Goal: Task Accomplishment & Management: Complete application form

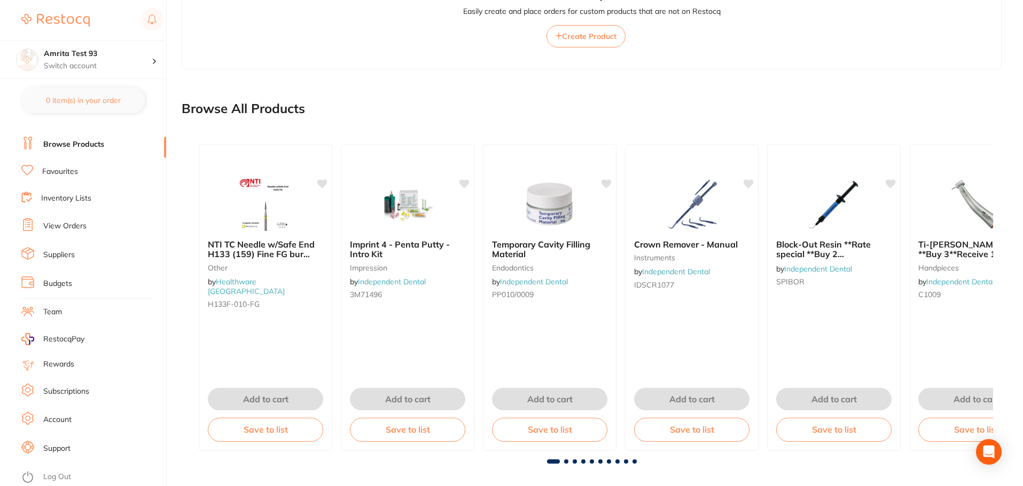
scroll to position [477, 0]
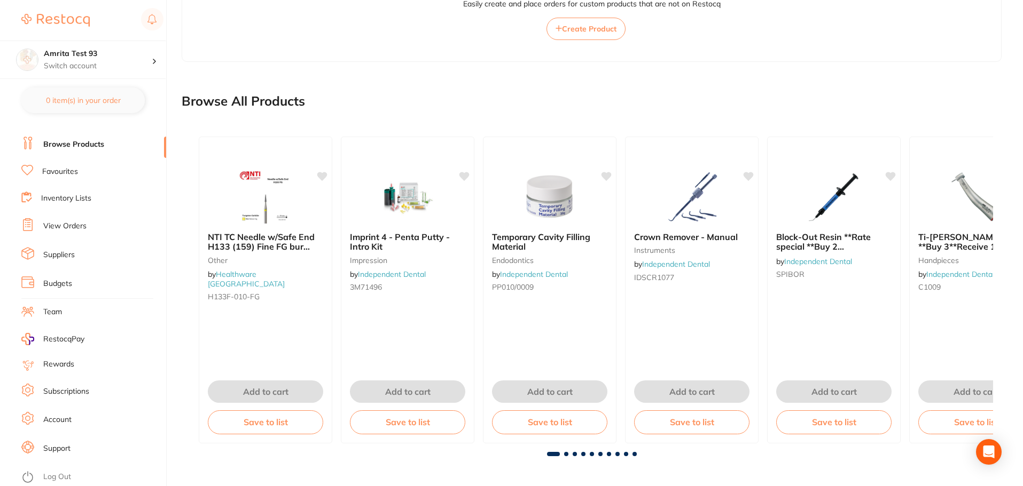
click at [66, 478] on link "Log Out" at bounding box center [57, 477] width 28 height 11
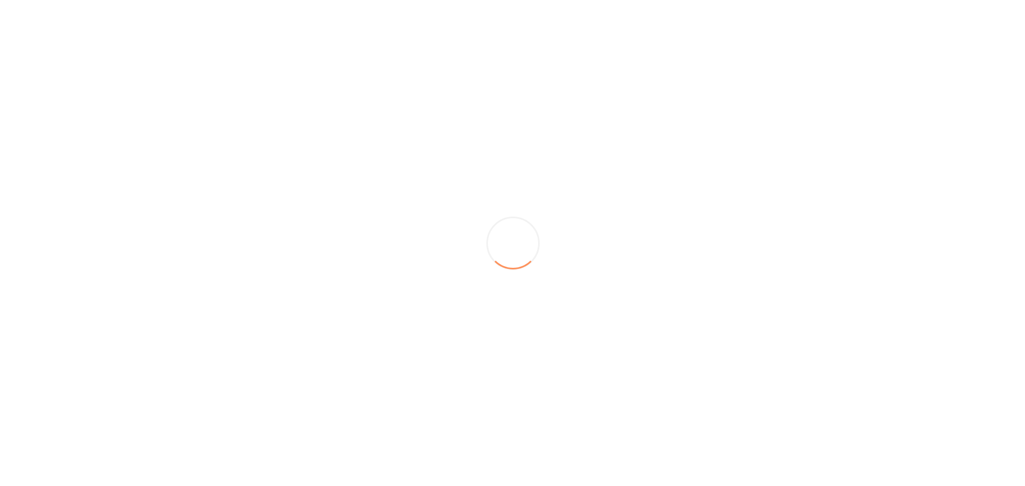
scroll to position [0, 0]
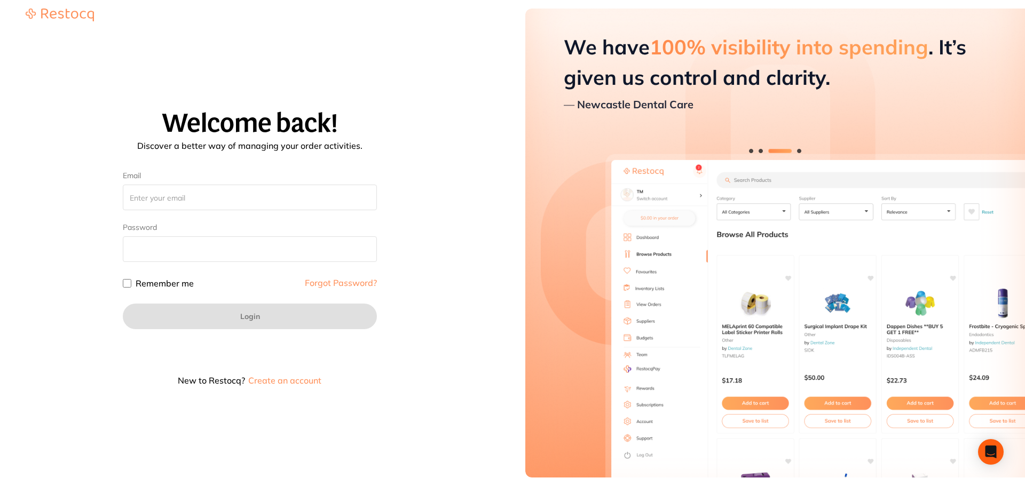
click at [296, 385] on button "Create an account" at bounding box center [284, 380] width 75 height 9
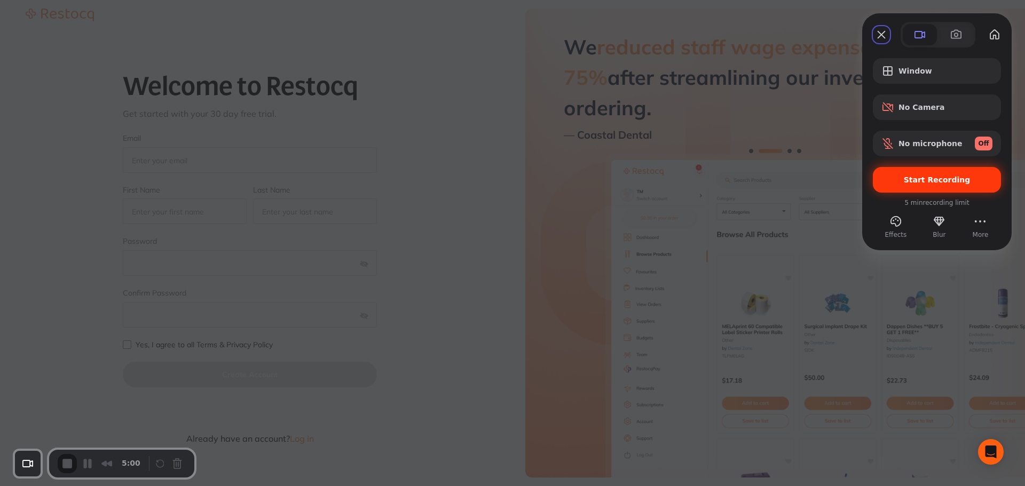
click at [923, 185] on div "Start Recording" at bounding box center [937, 180] width 128 height 26
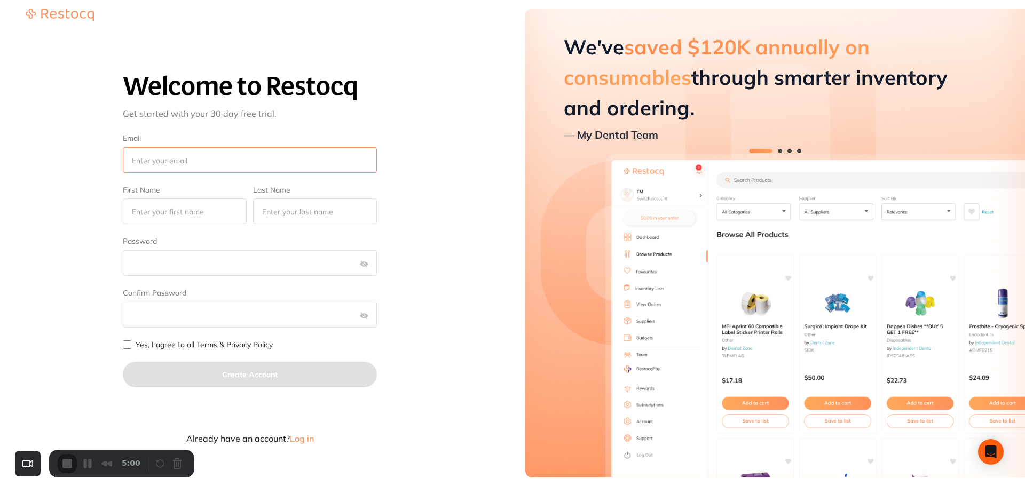
click at [213, 160] on input "Email" at bounding box center [250, 160] width 254 height 26
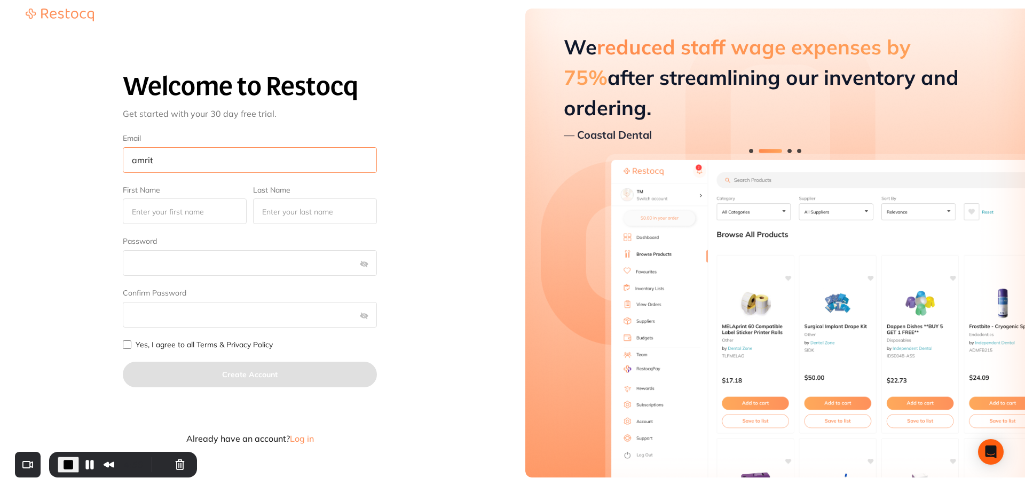
type input "[EMAIL_ADDRESS][DOMAIN_NAME]"
type input "Test"
type input "Tester"
click at [158, 159] on input "amrita@terrificminds.com" at bounding box center [250, 160] width 254 height 26
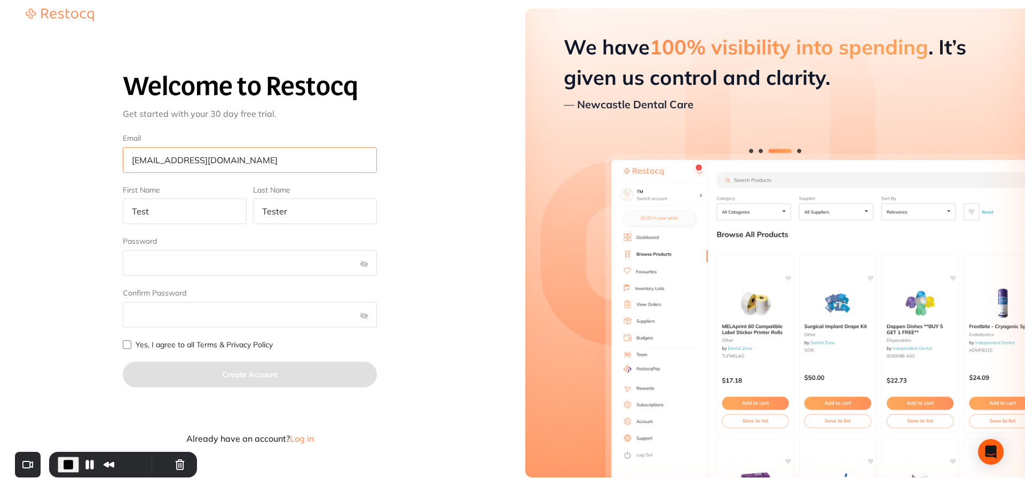
type input "amrita+94@terrificminds.com"
click at [211, 209] on input "Test" at bounding box center [185, 212] width 124 height 26
type input "T"
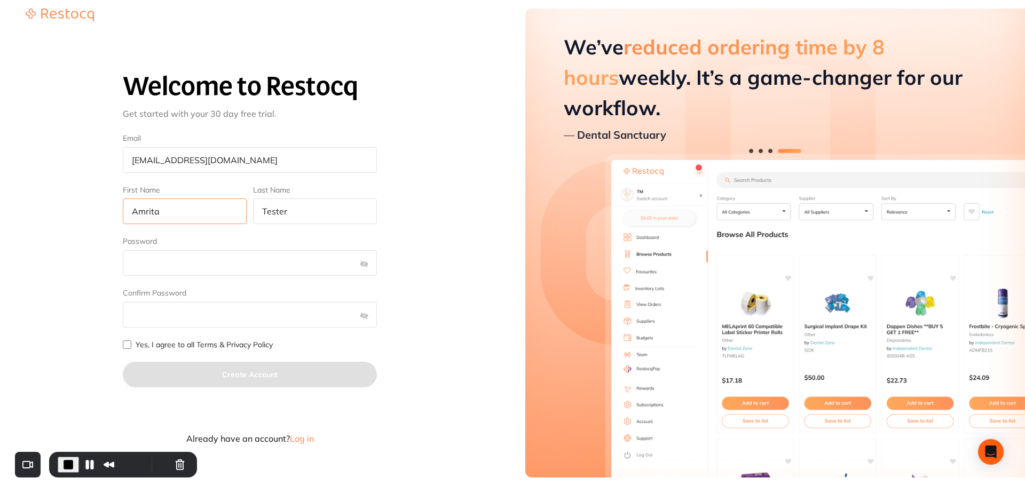
type input "Amrita"
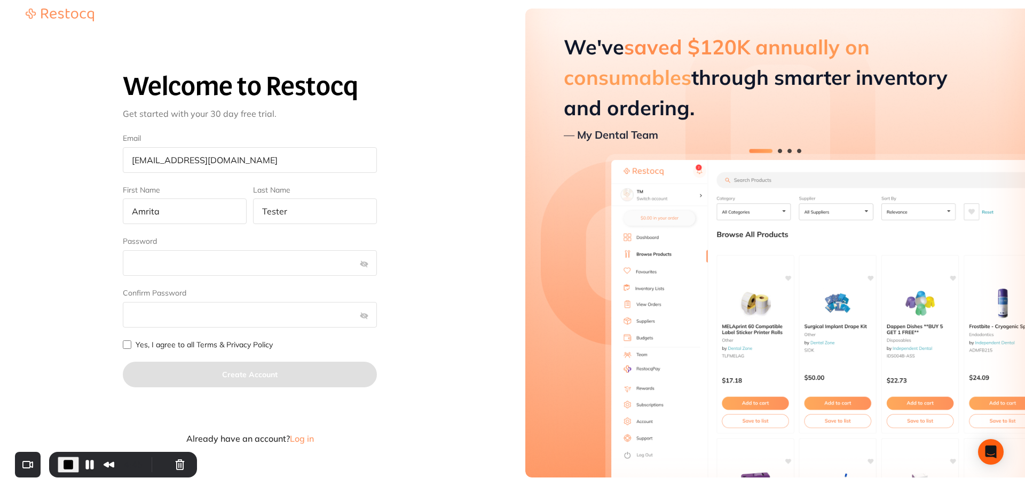
click at [128, 344] on input "Yes, I agree to all Terms & Privacy Policy" at bounding box center [127, 345] width 9 height 9
checkbox input "true"
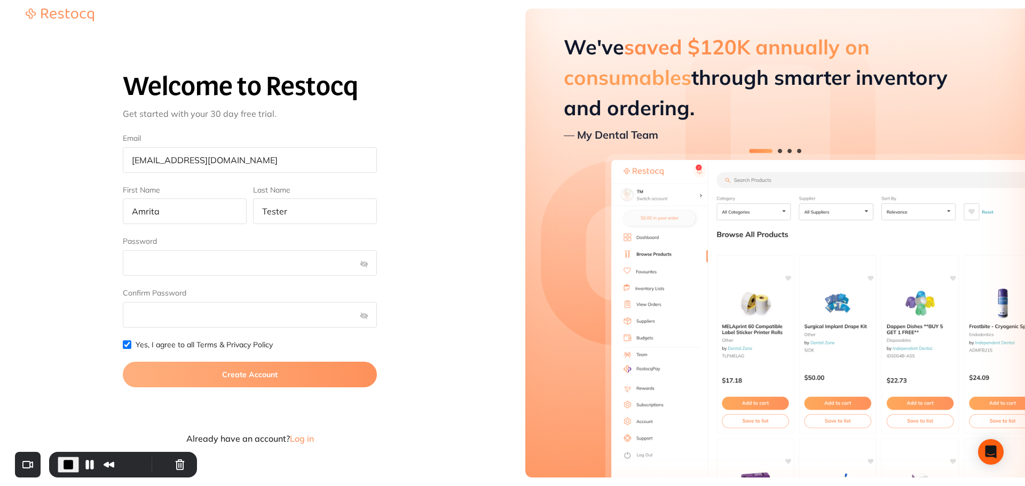
click at [185, 372] on button "Create Account" at bounding box center [250, 375] width 254 height 26
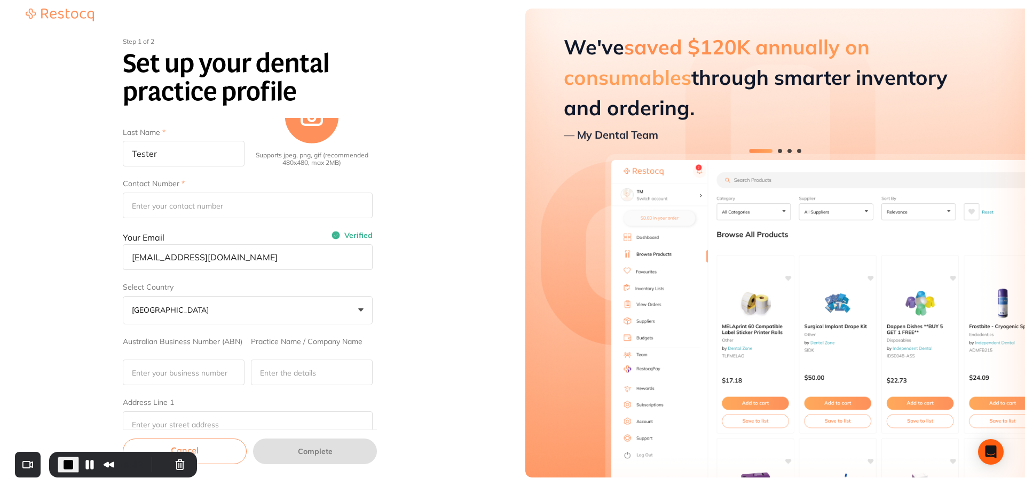
scroll to position [53, 0]
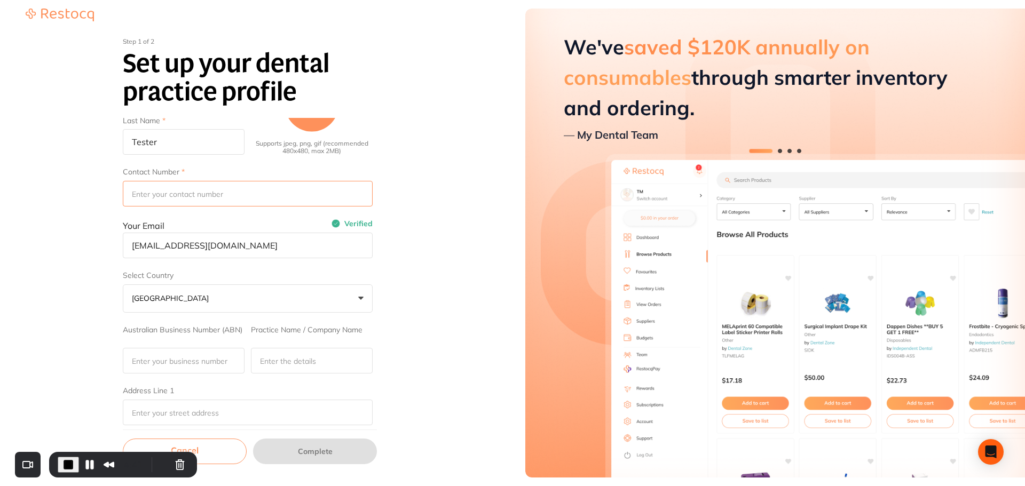
click at [185, 196] on input "Contact Number" at bounding box center [248, 194] width 250 height 26
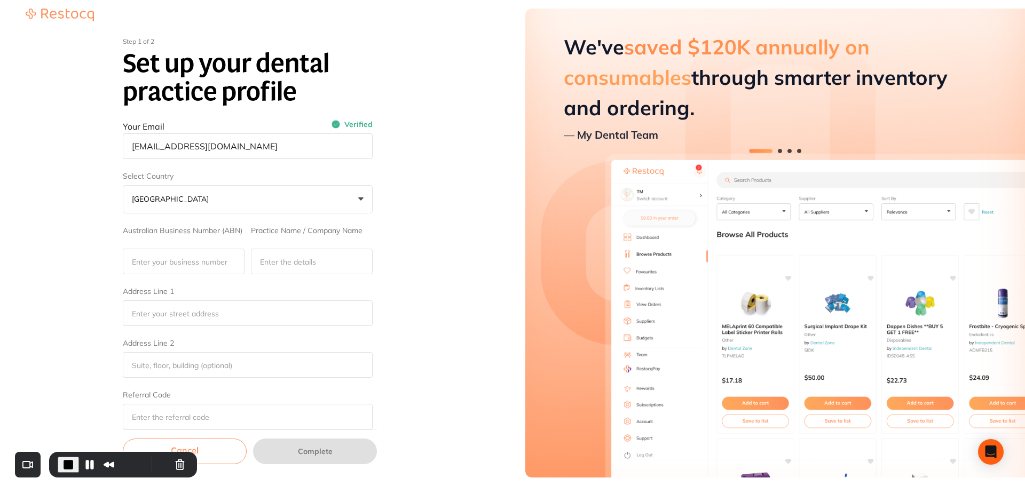
scroll to position [160, 0]
type input "231546789"
click at [183, 256] on input "Australian Business Number (ABN)" at bounding box center [184, 254] width 122 height 26
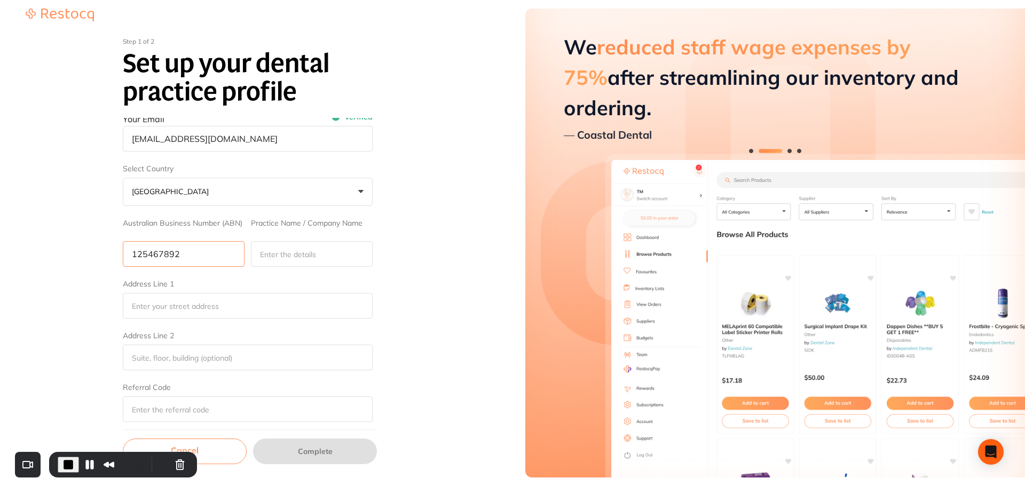
type input "125467892"
click at [275, 265] on input "Practice Name / Company Name" at bounding box center [312, 254] width 122 height 26
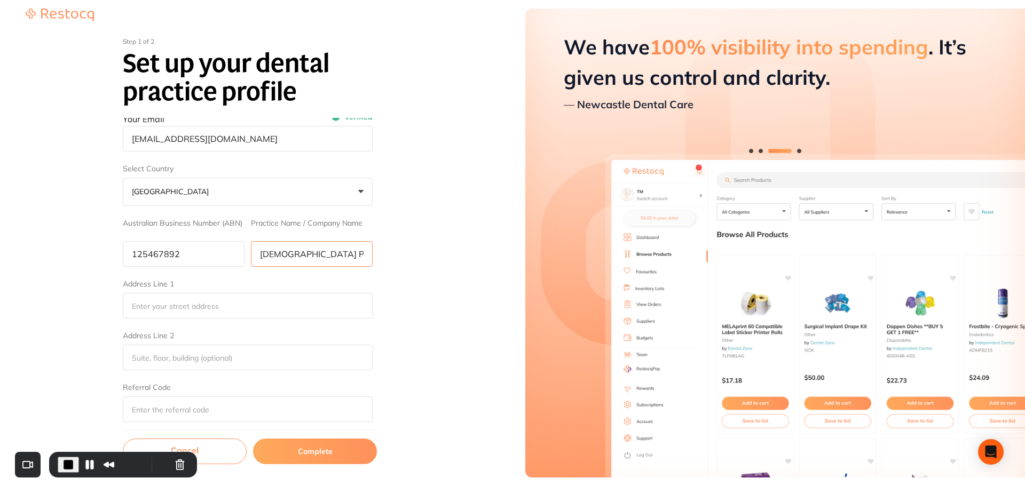
drag, startPoint x: 309, startPoint y: 261, endPoint x: 208, endPoint y: 261, distance: 100.9
click at [208, 261] on div "Australian Business Number (ABN) 125467892 Practice Name / Company Name Amrita …" at bounding box center [248, 243] width 250 height 48
click at [356, 260] on input "Amrita Practice" at bounding box center [312, 254] width 122 height 26
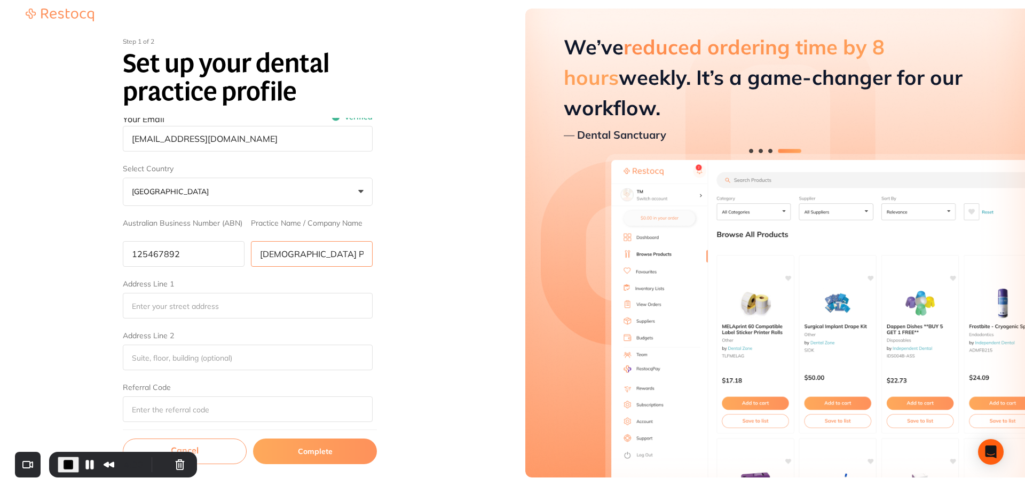
drag, startPoint x: 329, startPoint y: 255, endPoint x: 244, endPoint y: 256, distance: 86.0
click at [244, 256] on div "Australian Business Number (ABN) 125467892 Practice Name / Company Name Amrita …" at bounding box center [248, 243] width 250 height 48
type input "Amrita Practice"
drag, startPoint x: 223, startPoint y: 306, endPoint x: 218, endPoint y: 317, distance: 12.4
click at [223, 306] on input "Address Line 1" at bounding box center [248, 306] width 250 height 26
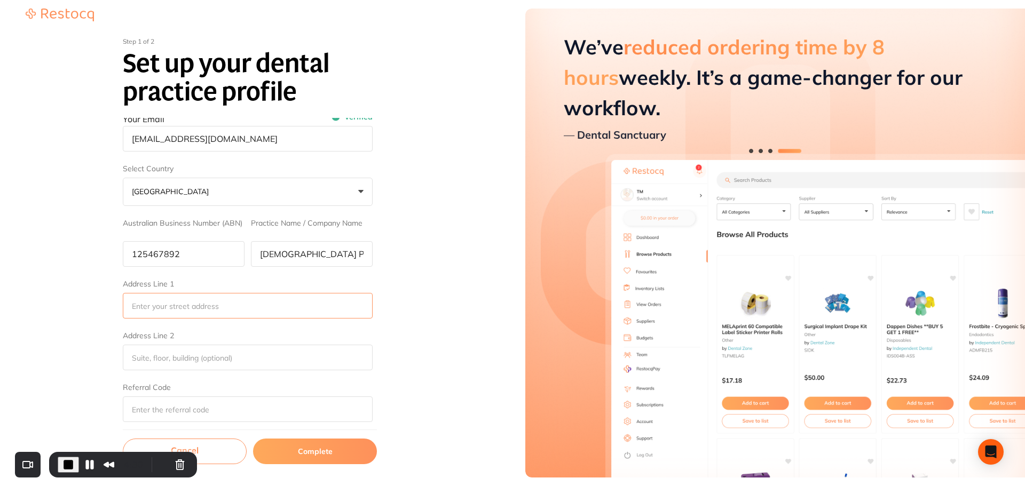
paste input "Amrita Practice"
type input "Amrita Practice"
click at [168, 365] on input "Address Line 2" at bounding box center [248, 358] width 250 height 26
paste input "Amrita Practice"
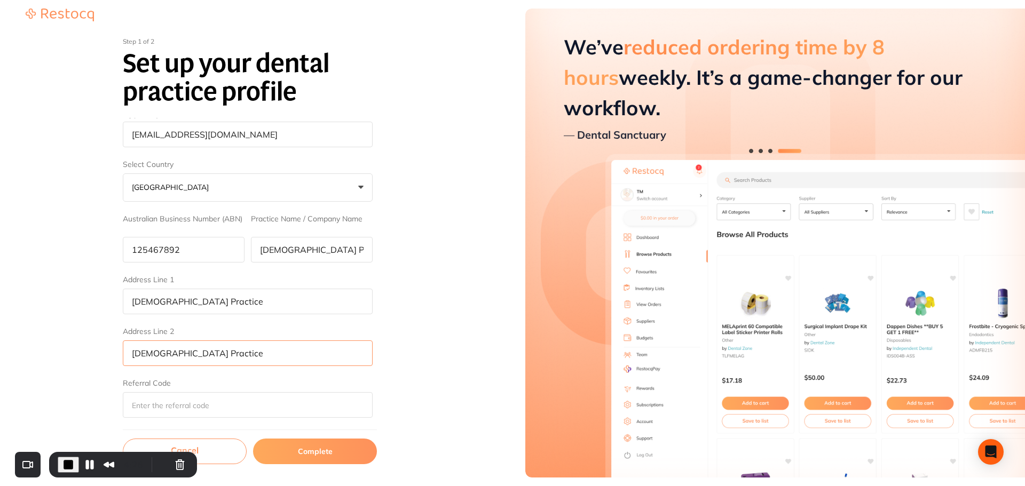
scroll to position [165, 0]
type input "Amrita Practice"
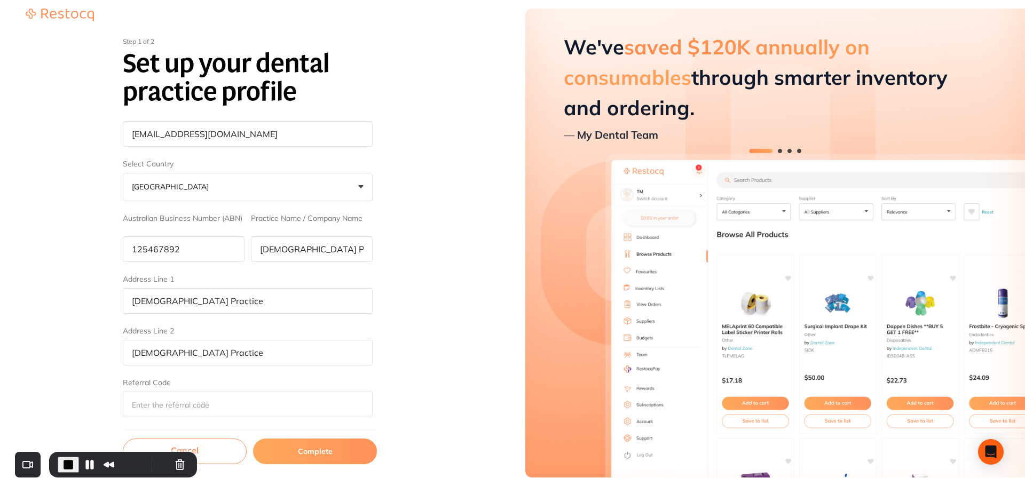
click at [309, 451] on button "Complete" at bounding box center [315, 452] width 124 height 26
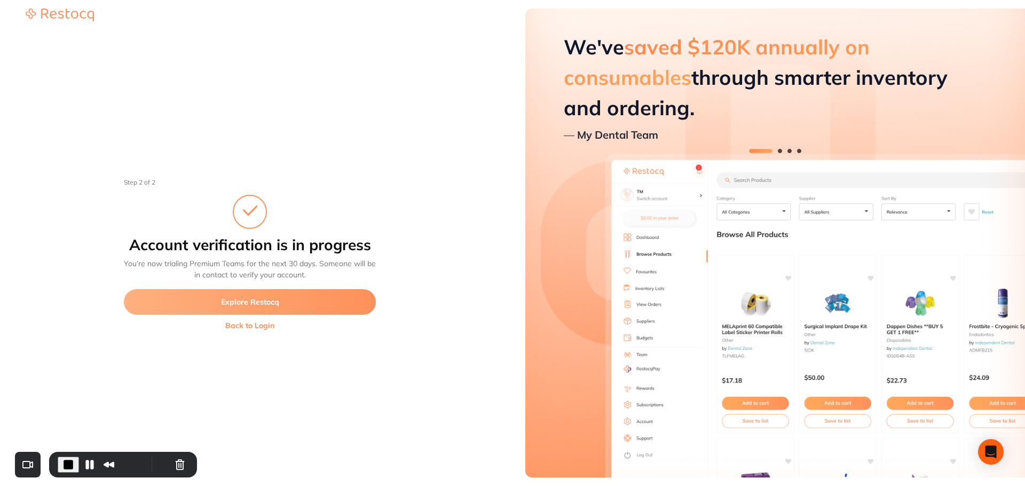
click at [263, 307] on button "Explore Restocq" at bounding box center [250, 302] width 252 height 26
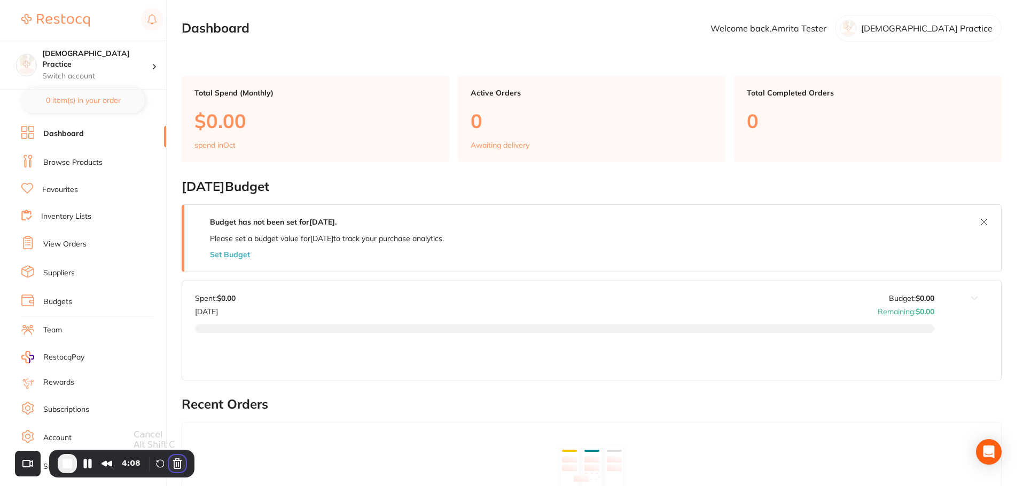
click at [172, 464] on button "Cancel Recording" at bounding box center [177, 464] width 17 height 17
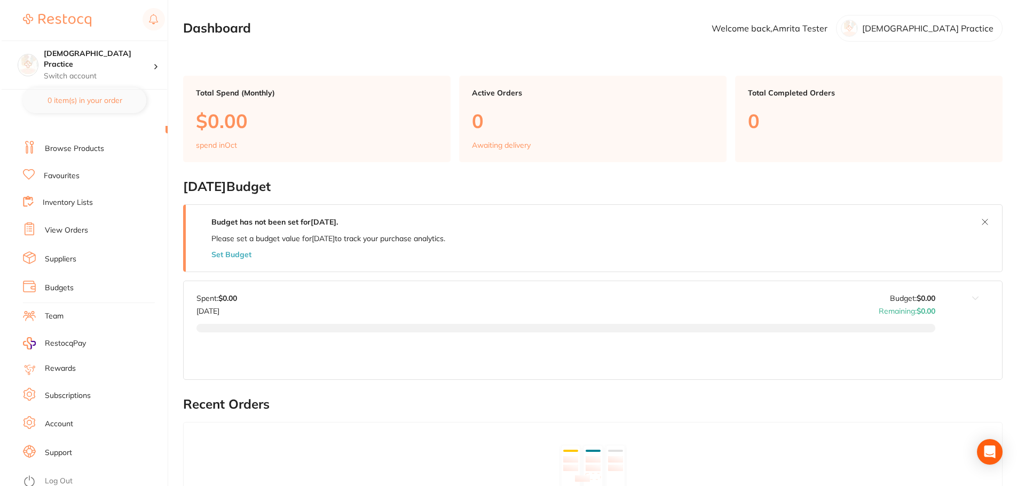
scroll to position [18, 0]
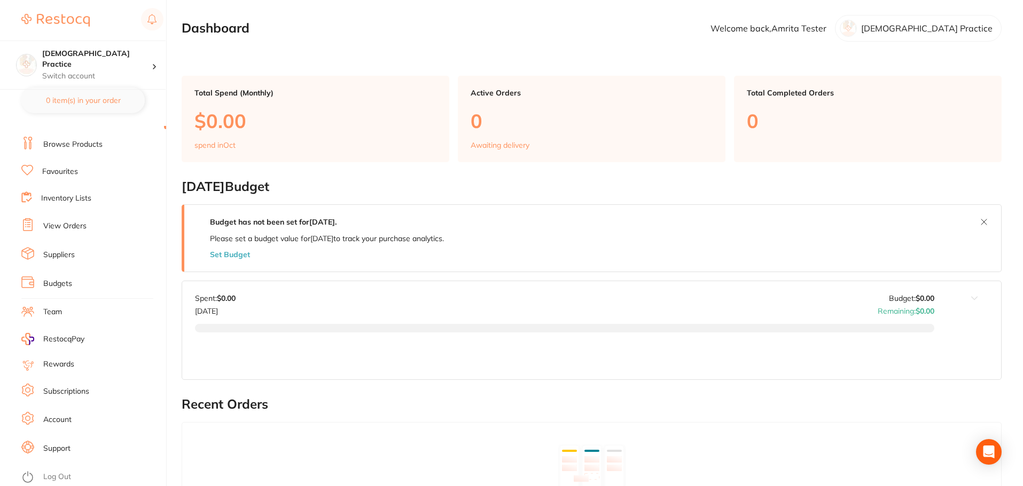
click at [64, 478] on link "Log Out" at bounding box center [57, 477] width 28 height 11
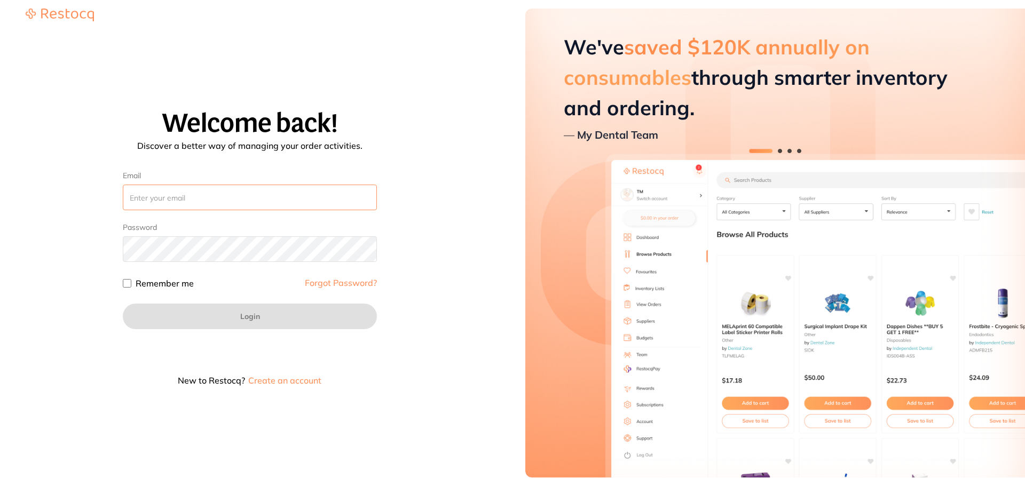
click at [215, 200] on input "Email" at bounding box center [250, 198] width 254 height 26
type input "amrita@terrificminds.com"
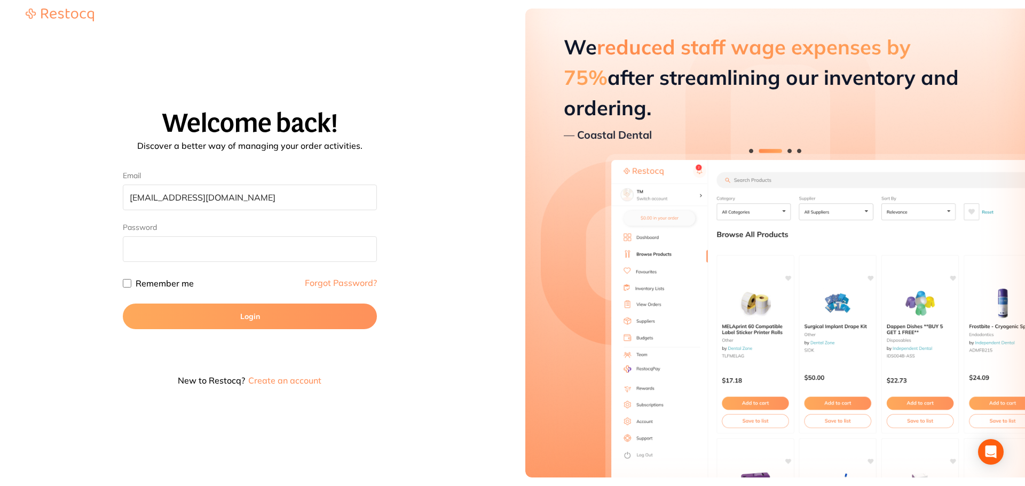
click at [124, 282] on input "Remember me" at bounding box center [127, 283] width 9 height 9
checkbox input "true"
click at [197, 324] on button "Login" at bounding box center [250, 317] width 254 height 26
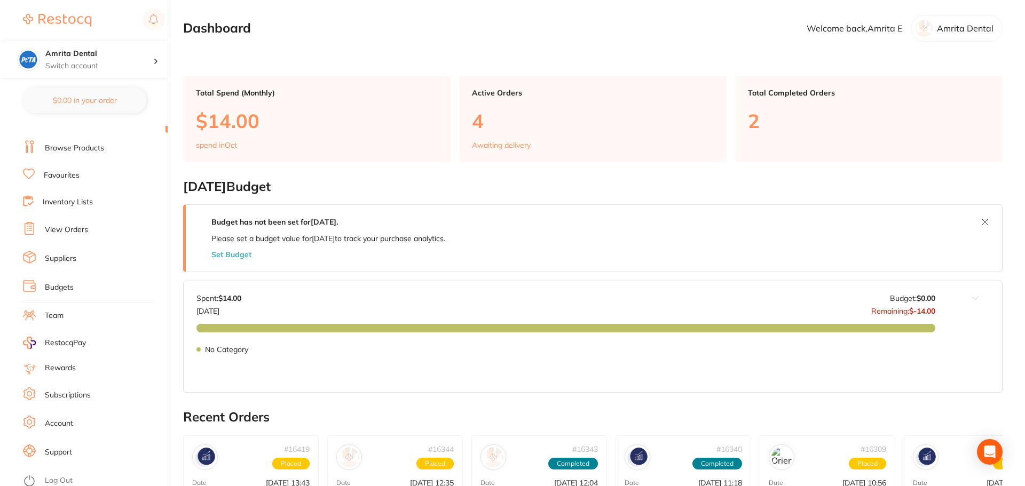
scroll to position [18, 0]
click at [68, 475] on link "Log Out" at bounding box center [57, 477] width 28 height 11
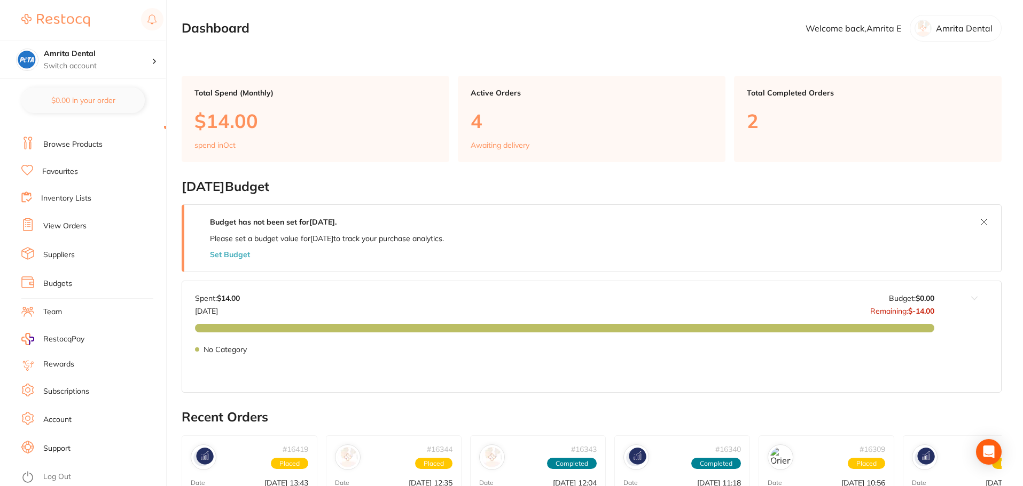
click at [71, 483] on li "Log Out" at bounding box center [92, 477] width 142 height 16
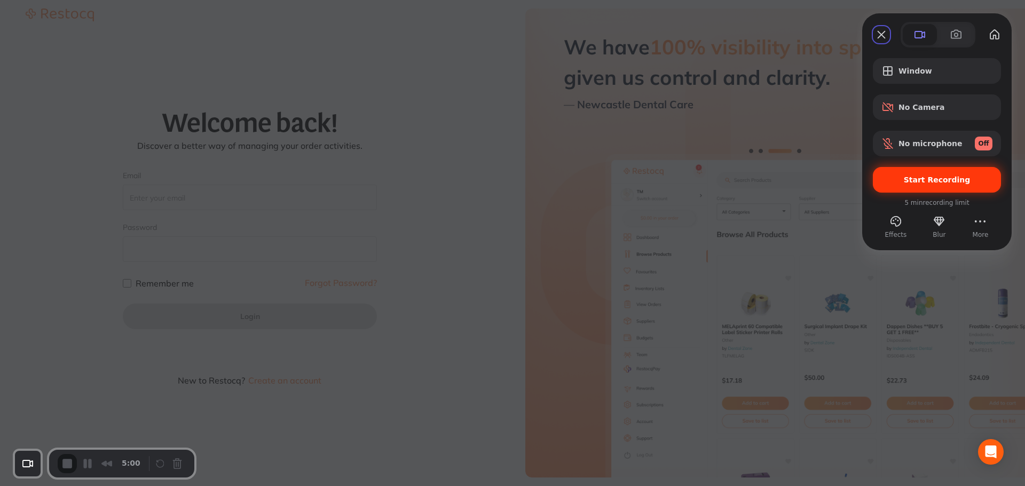
click at [908, 174] on div "Start Recording" at bounding box center [937, 180] width 128 height 26
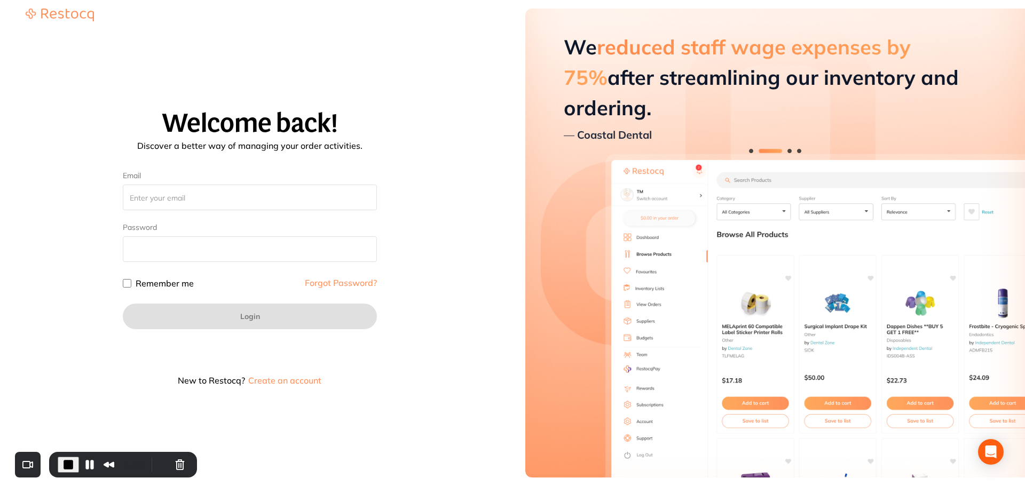
click at [299, 379] on button "Create an account" at bounding box center [284, 380] width 75 height 9
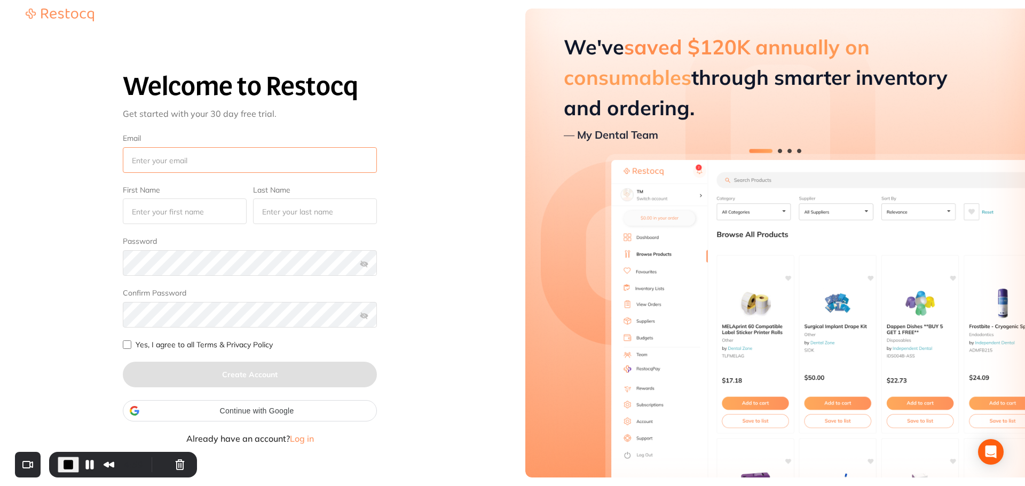
click at [222, 164] on input "Email" at bounding box center [250, 160] width 254 height 26
type input "amrita@terrificminds.com"
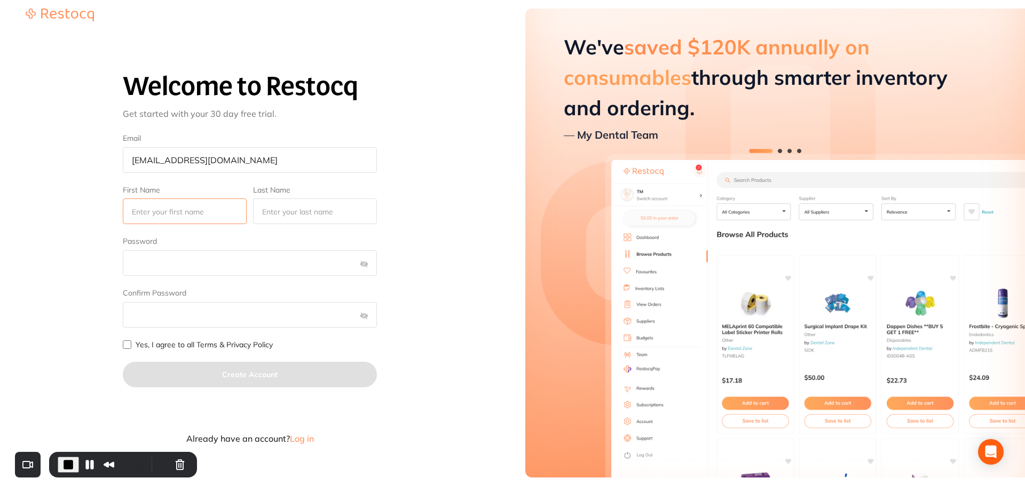
type input "Test"
type input "Tester"
click at [158, 161] on input "amrita@terrificminds.com" at bounding box center [250, 160] width 254 height 26
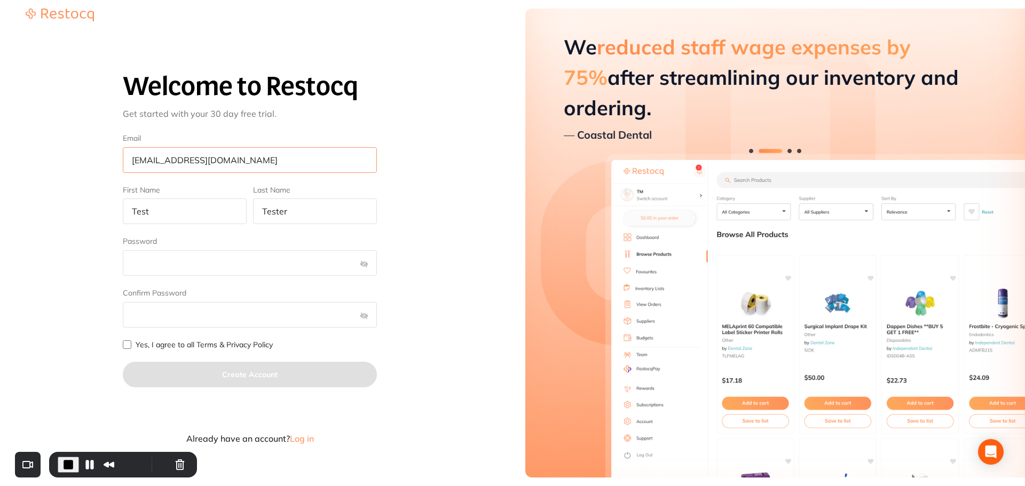
type input "[EMAIL_ADDRESS][DOMAIN_NAME]"
click at [170, 206] on input "Test" at bounding box center [185, 212] width 124 height 26
drag, startPoint x: 170, startPoint y: 207, endPoint x: 80, endPoint y: 203, distance: 90.9
click at [80, 203] on div "Welcome to Restocq Get started with your 30 day free trial. Email amrita+95@ter…" at bounding box center [250, 251] width 474 height 448
type input "Amrita"
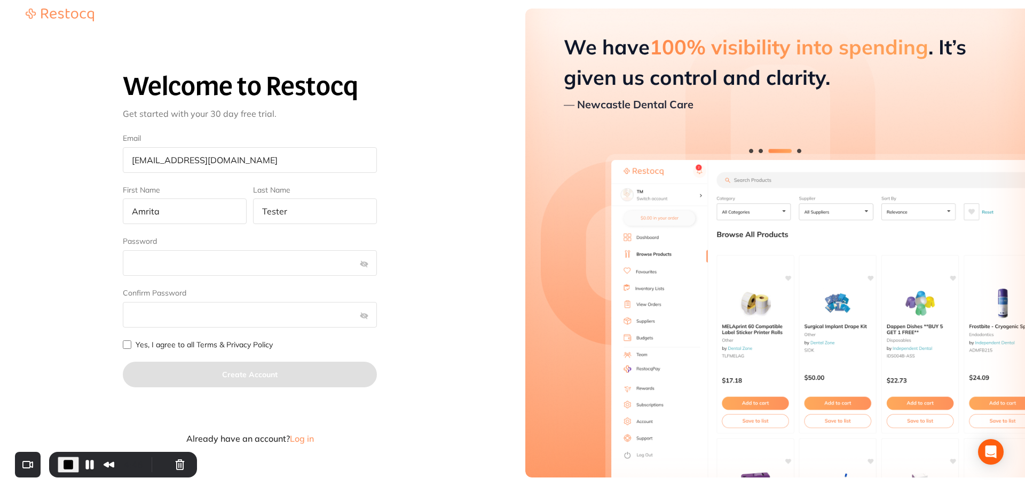
click at [178, 333] on form "Welcome to Restocq Get started with your 30 day free trial. Email amrita+95@ter…" at bounding box center [250, 251] width 254 height 383
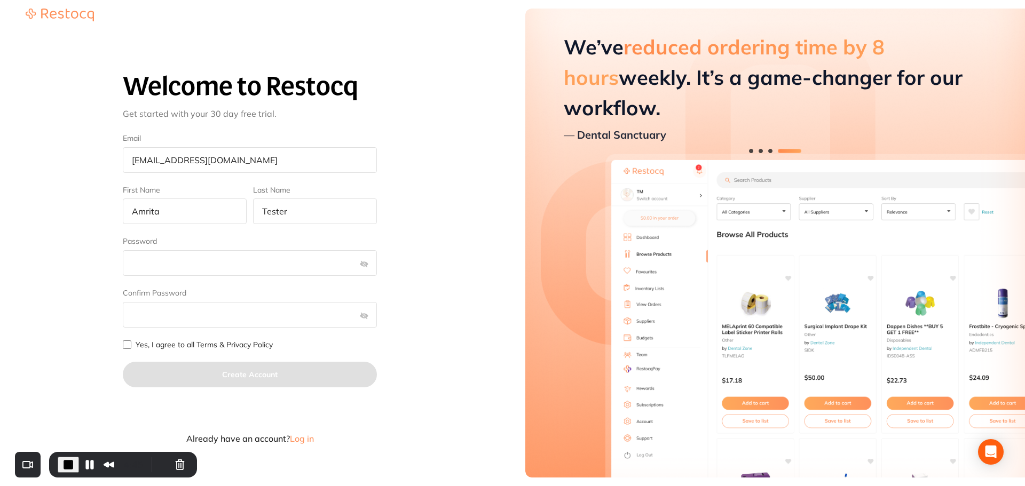
click at [125, 347] on input "Yes, I agree to all Terms & Privacy Policy" at bounding box center [127, 345] width 9 height 9
checkbox input "true"
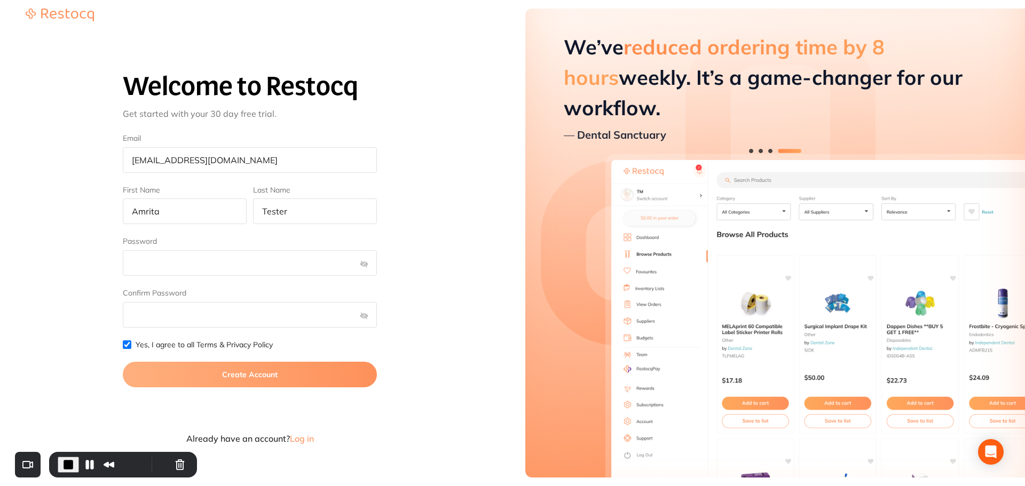
click at [176, 370] on button "Create Account" at bounding box center [250, 375] width 254 height 26
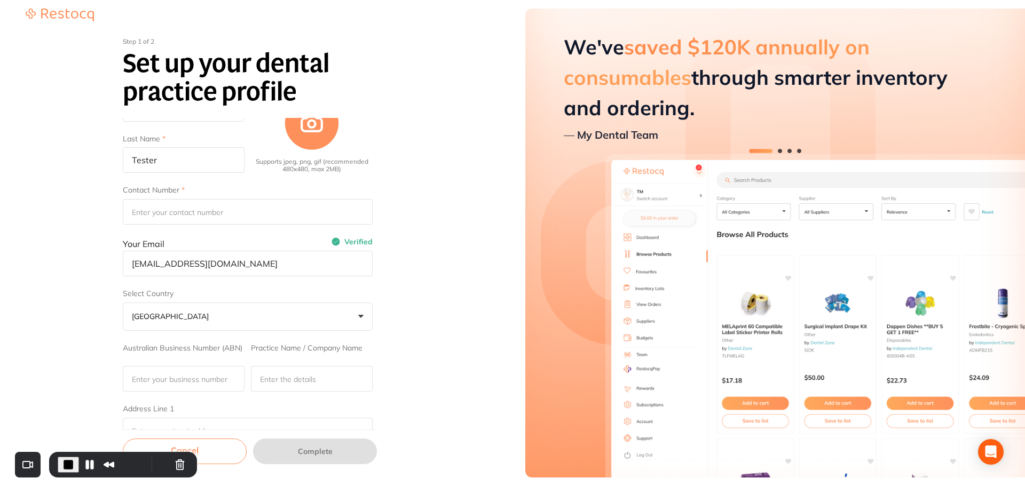
scroll to position [53, 0]
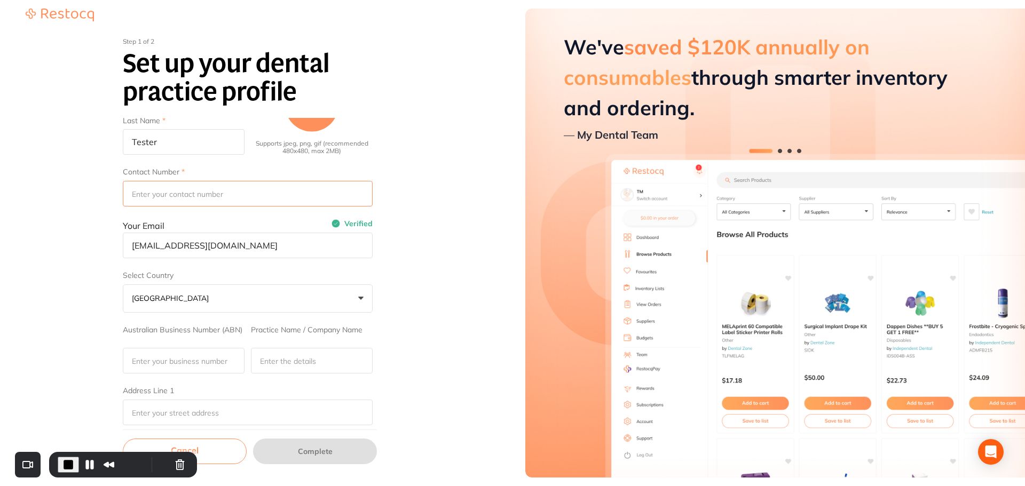
click at [180, 191] on input "Contact Number" at bounding box center [248, 194] width 250 height 26
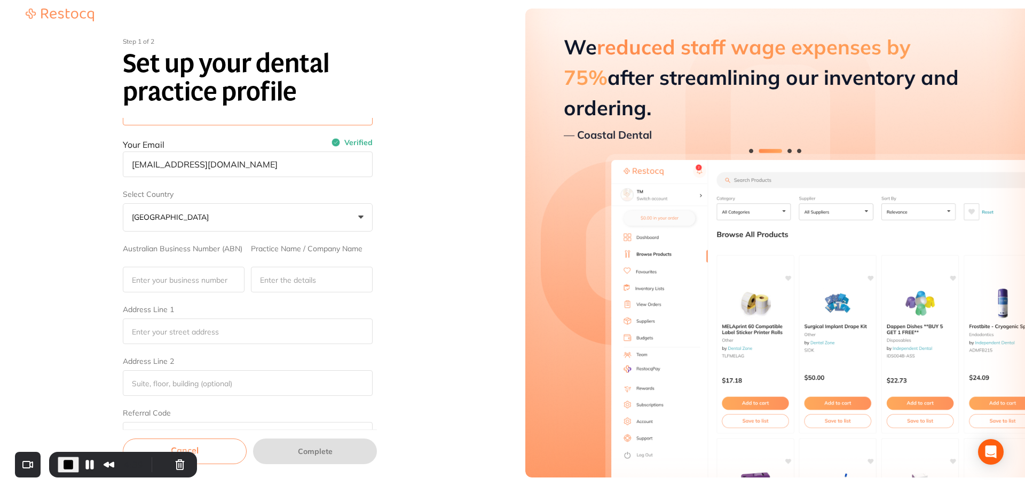
scroll to position [160, 0]
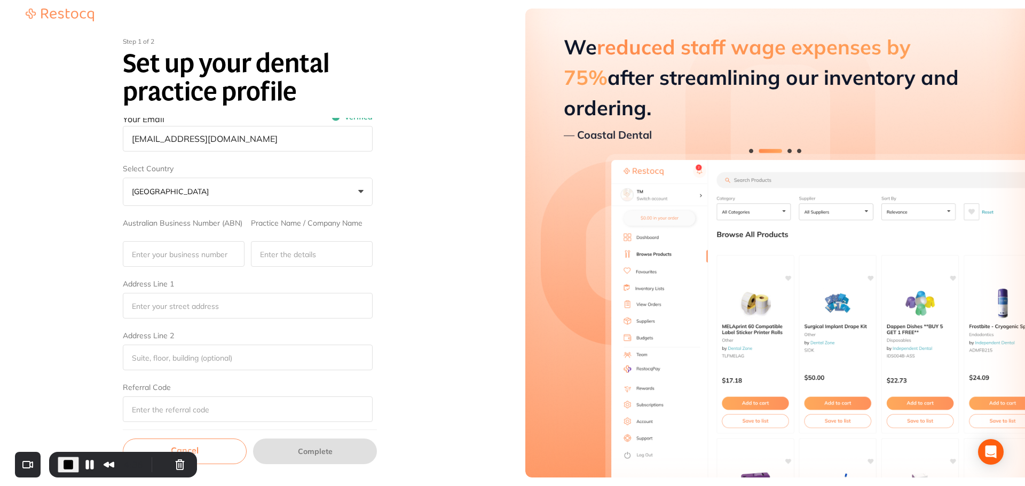
type input "32145875215"
click at [195, 249] on input "Australian Business Number (ABN)" at bounding box center [184, 254] width 122 height 26
type input "3216547"
click at [278, 250] on input "Practice Name / Company Name" at bounding box center [312, 254] width 122 height 26
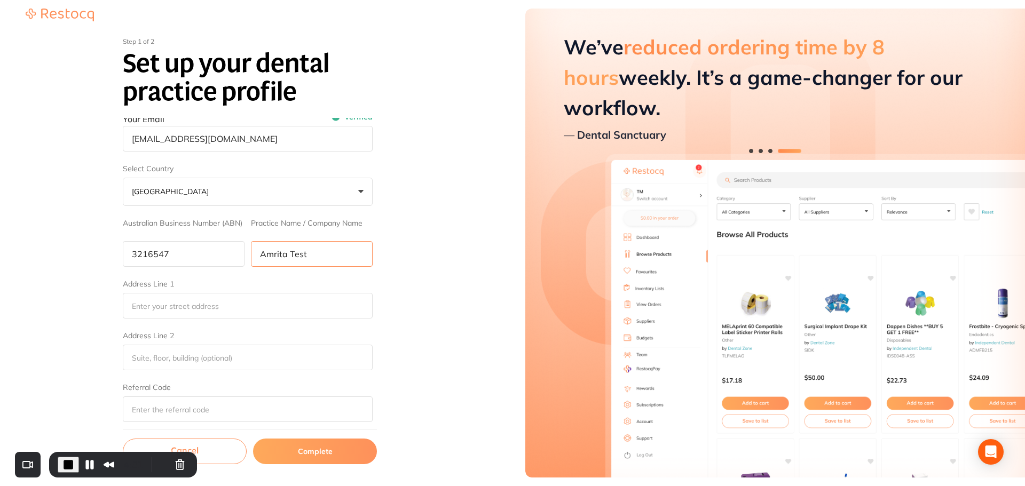
drag, startPoint x: 326, startPoint y: 263, endPoint x: 252, endPoint y: 255, distance: 74.7
click at [252, 255] on input "Amrita Test" at bounding box center [312, 254] width 122 height 26
type input "Amrita Test"
click at [204, 312] on input "Address Line 1" at bounding box center [248, 306] width 250 height 26
paste input "Amrita Test"
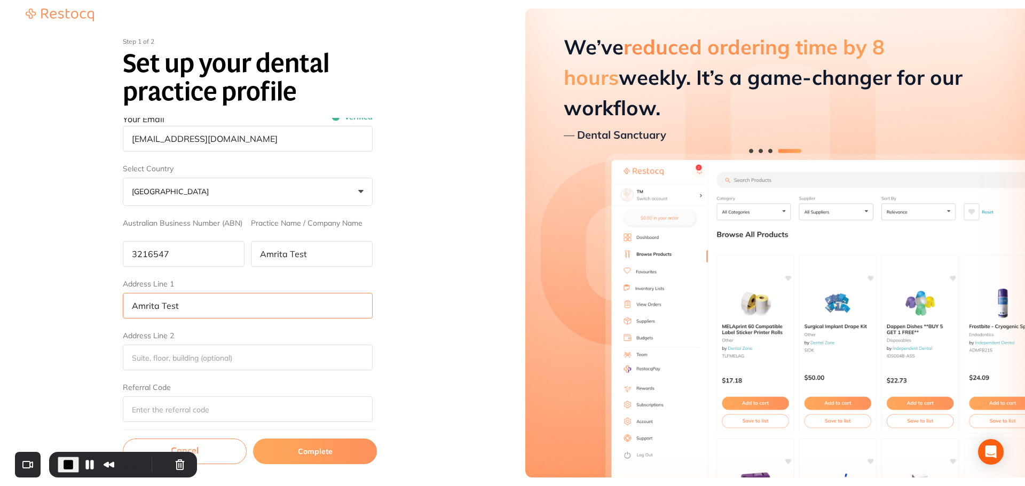
type input "Amrita Test"
click at [151, 358] on input "Address Line 2" at bounding box center [248, 358] width 250 height 26
paste input "Amrita Test"
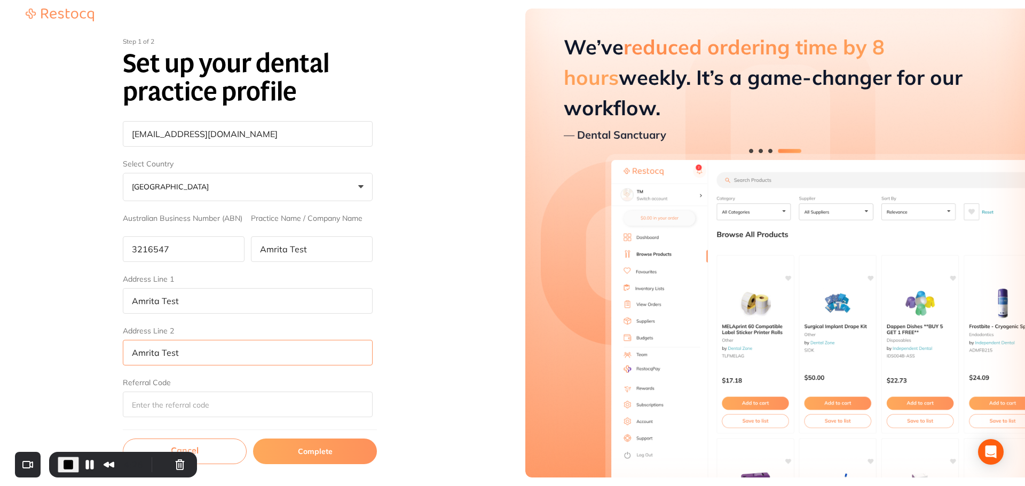
type input "Amrita Test"
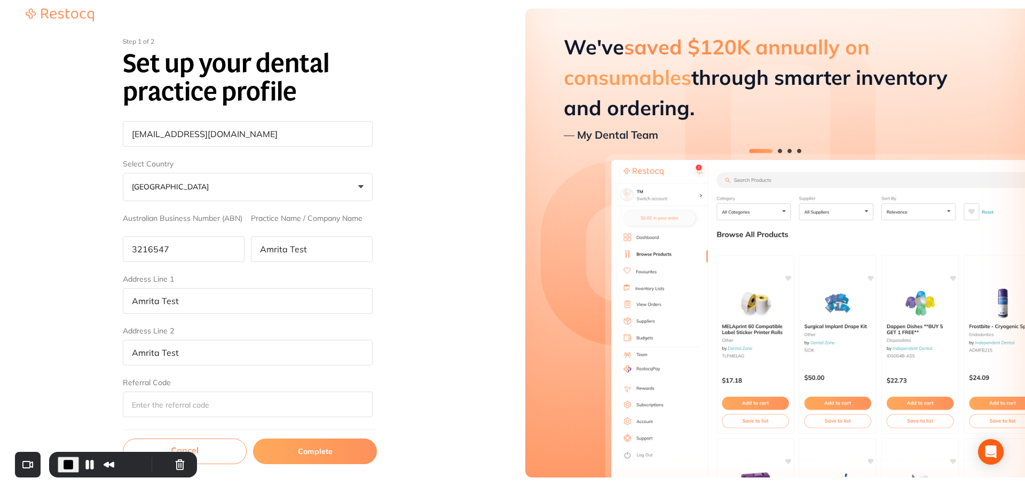
click at [430, 359] on div "Step 1 of 2 Set up your dental practice profile First Name Amrita Last Name Tes…" at bounding box center [250, 251] width 474 height 444
click at [314, 453] on button "Complete" at bounding box center [315, 452] width 124 height 26
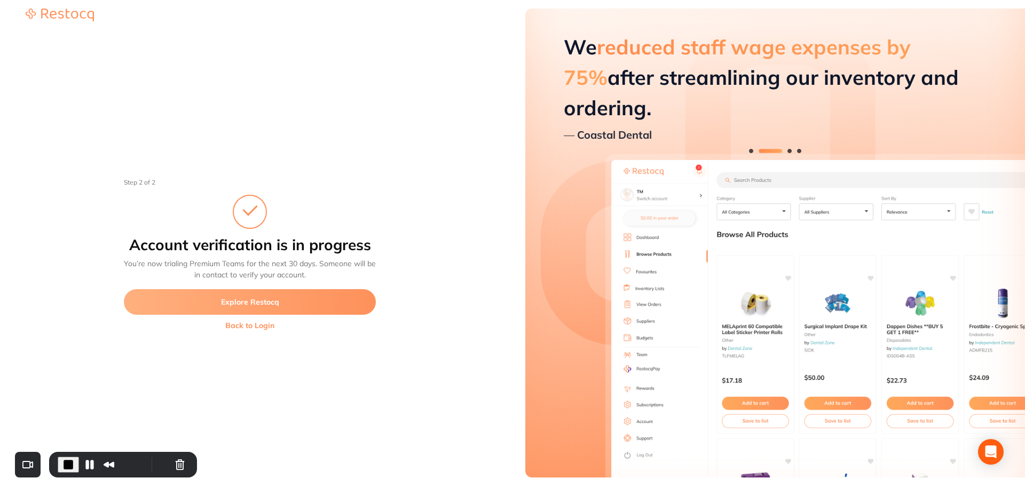
click at [253, 305] on button "Explore Restocq" at bounding box center [250, 302] width 252 height 26
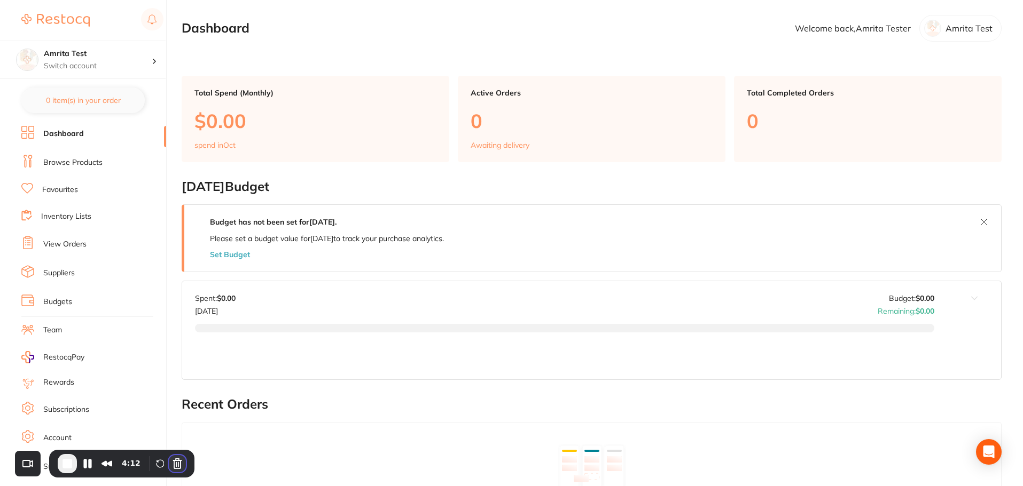
click at [170, 463] on button "Cancel Recording" at bounding box center [177, 464] width 17 height 17
